Goal: Check status

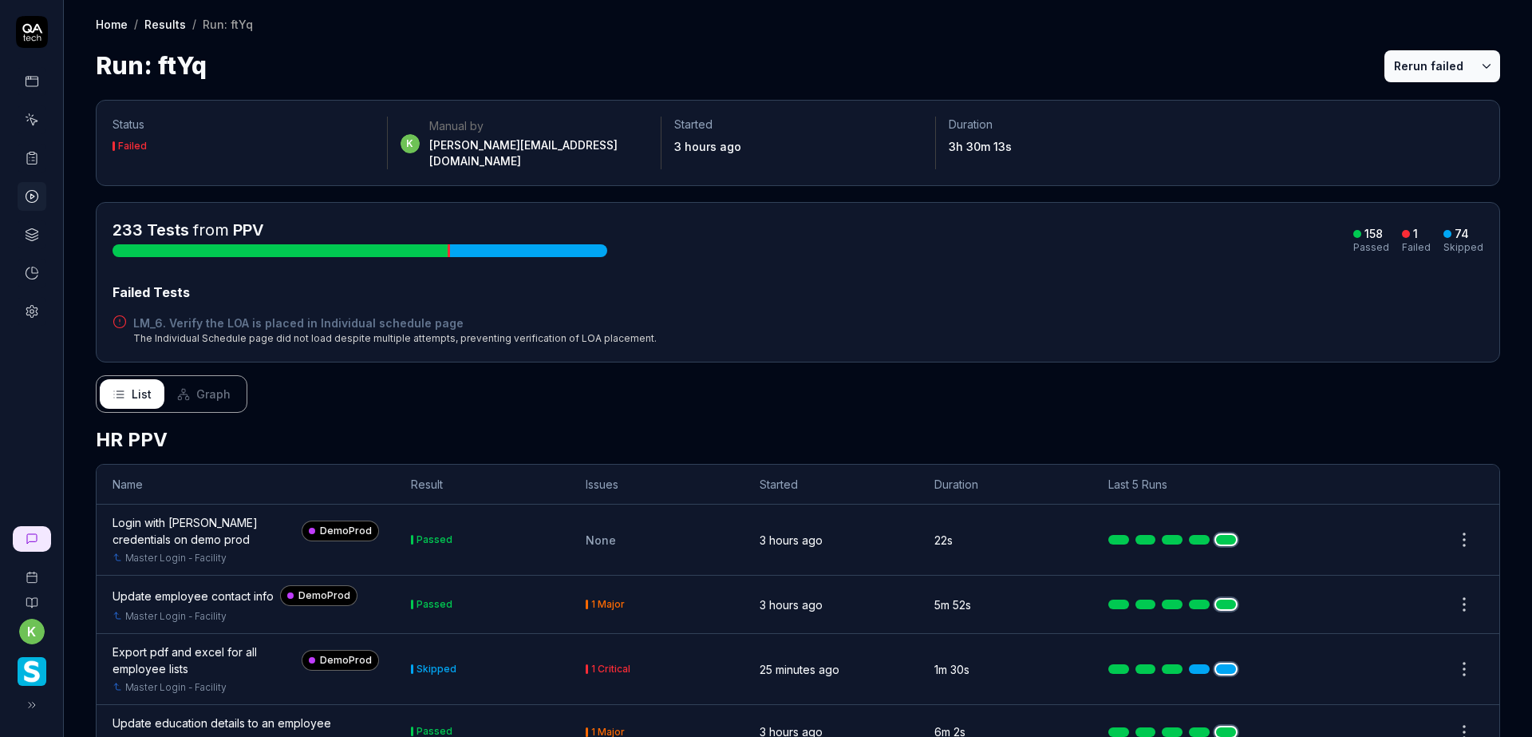
drag, startPoint x: 1245, startPoint y: 53, endPoint x: 1284, endPoint y: 184, distance: 135.8
click at [1245, 53] on div "Run: ftYq Rerun failed" at bounding box center [798, 66] width 1405 height 36
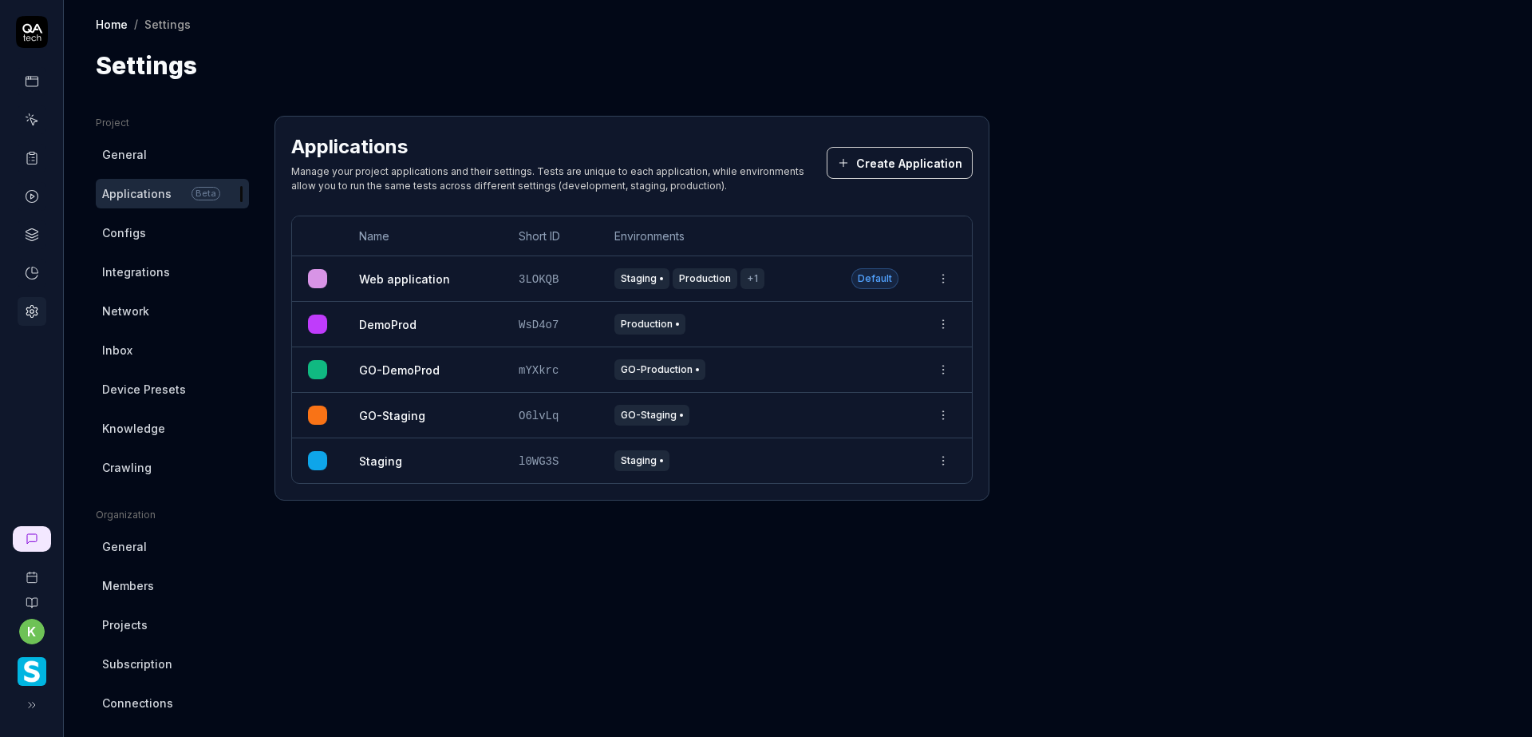
click at [140, 156] on span "General" at bounding box center [124, 154] width 45 height 17
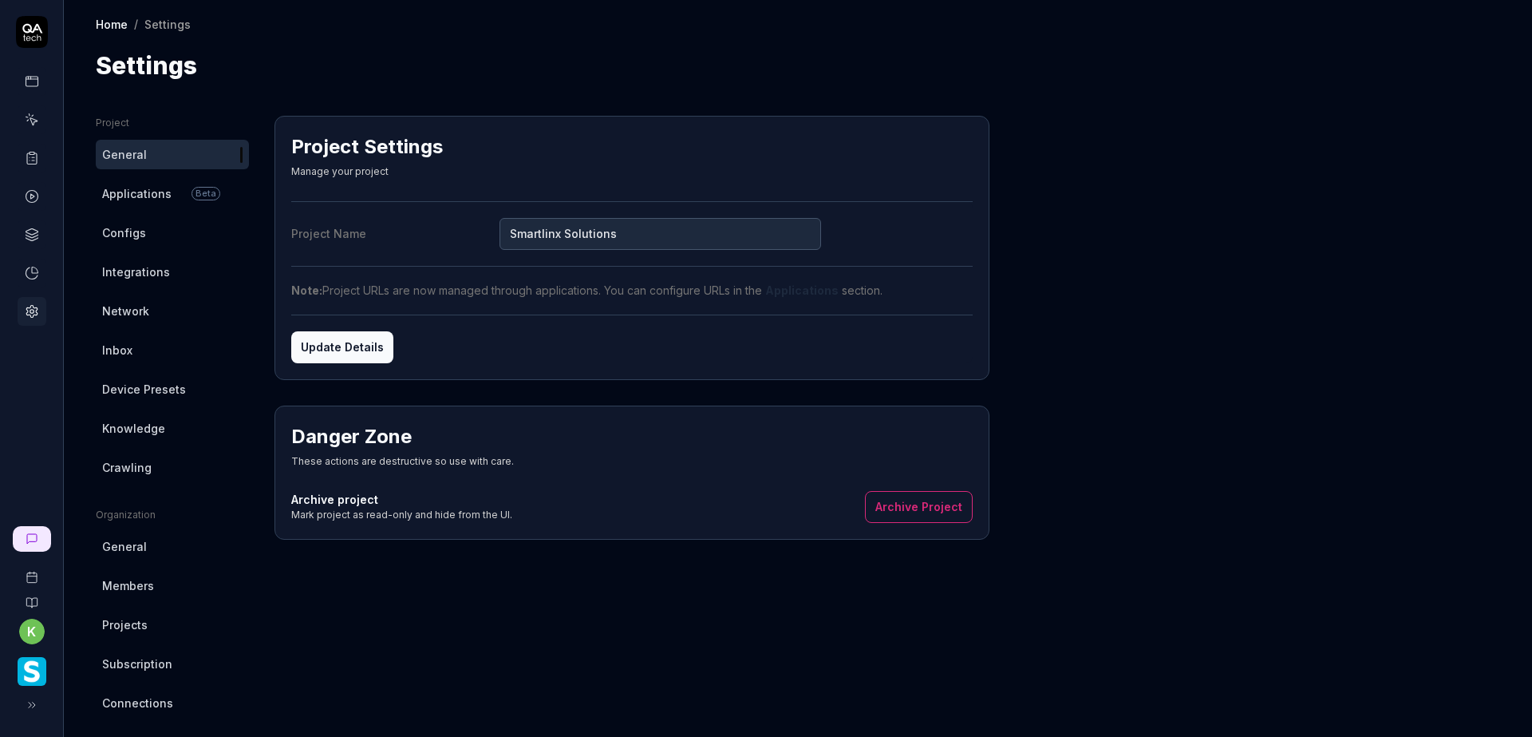
click at [144, 187] on span "Applications" at bounding box center [136, 193] width 69 height 17
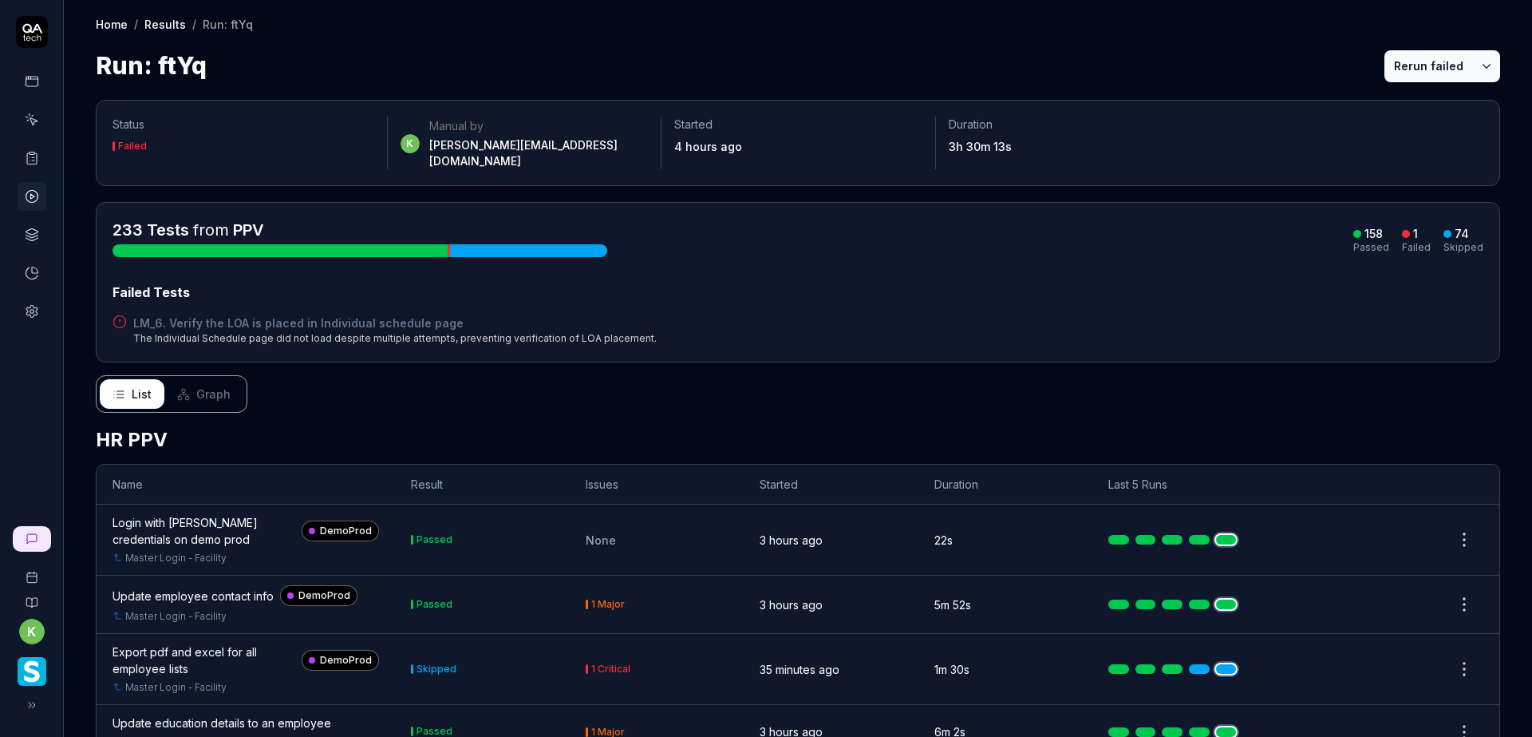
click at [1042, 52] on div "Run: ftYq Rerun failed" at bounding box center [798, 66] width 1405 height 36
